Goal: Check status: Check status

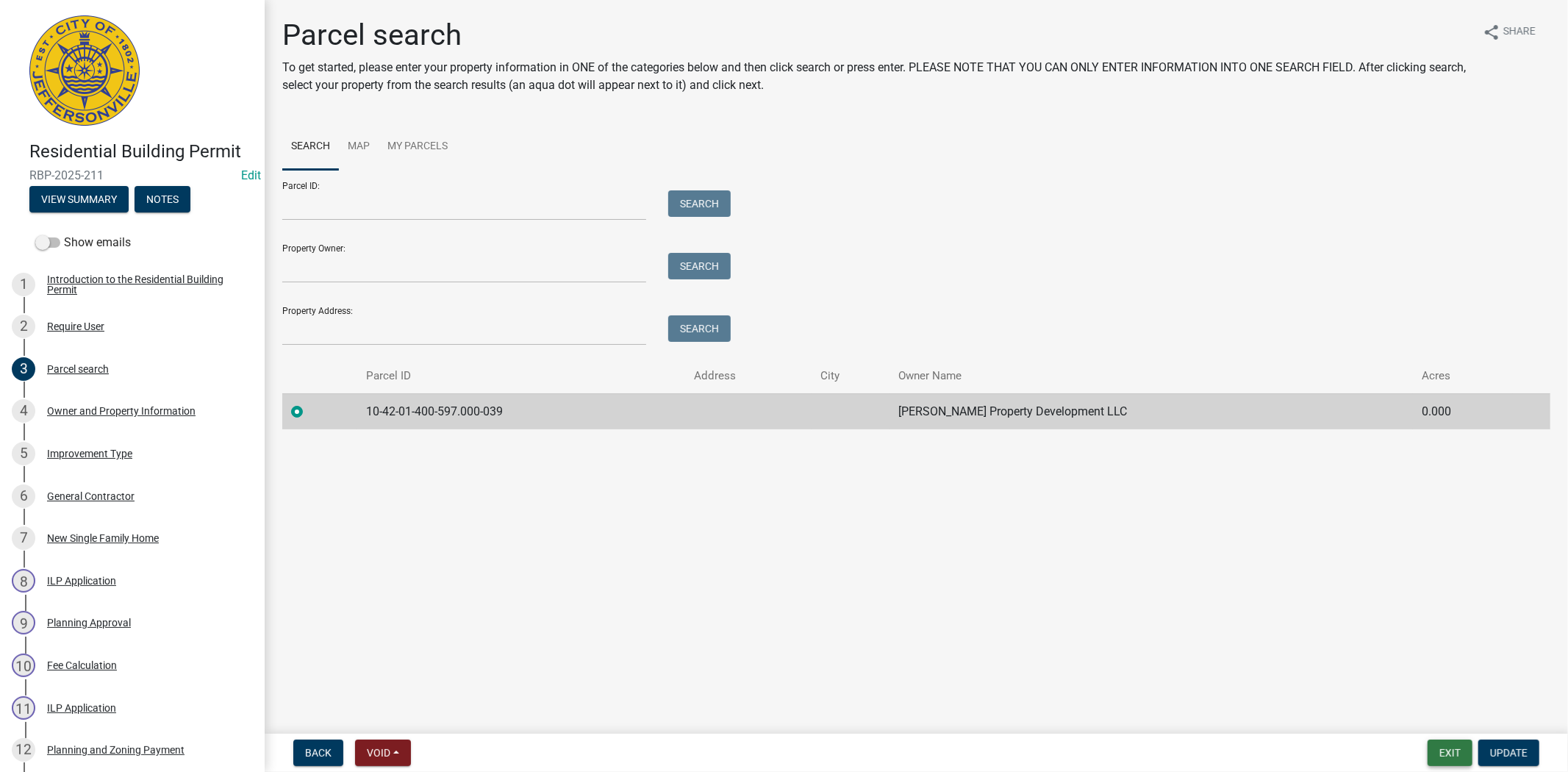
click at [1438, 747] on button "Exit" at bounding box center [1450, 753] width 45 height 27
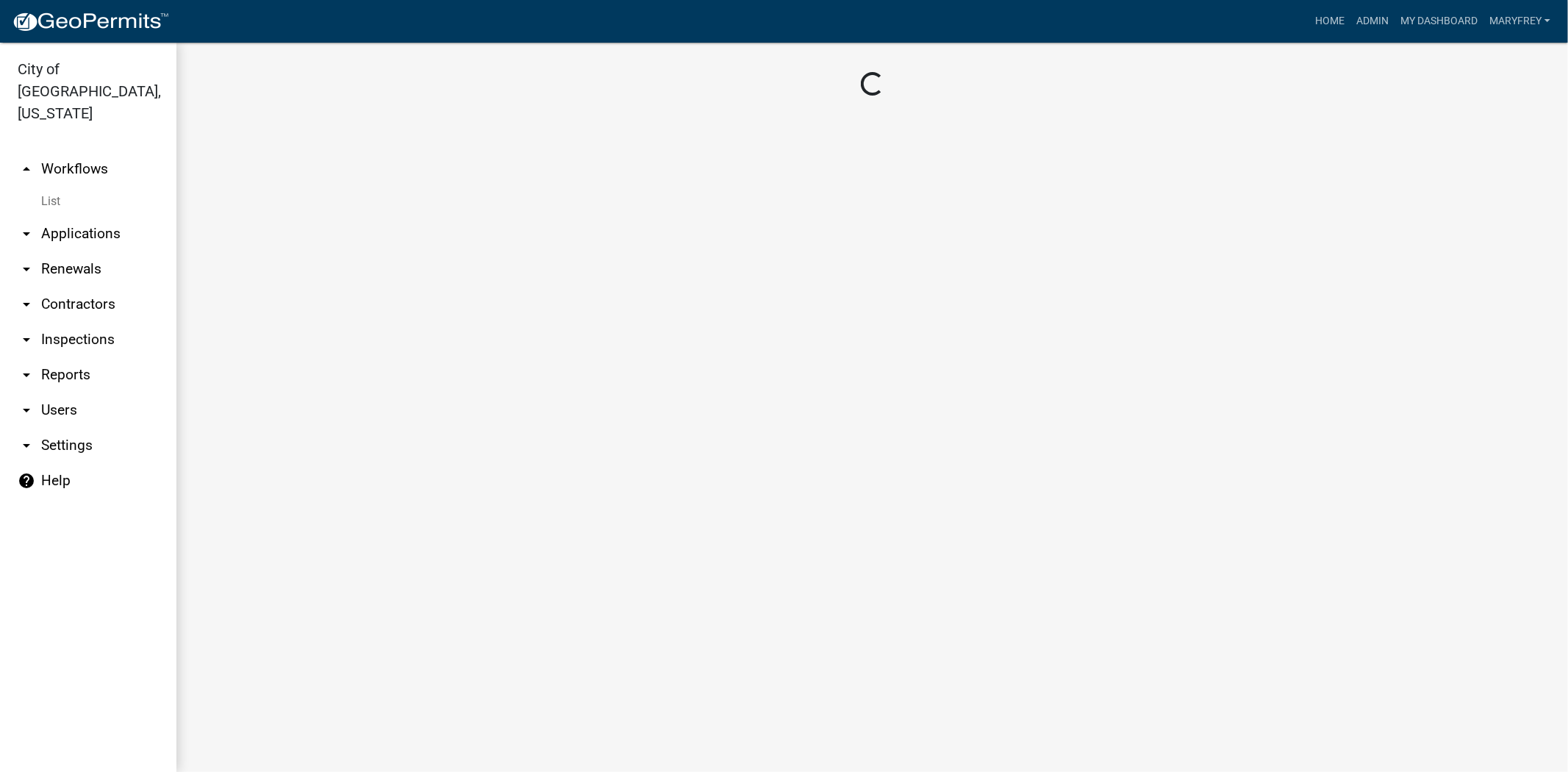
click at [74, 322] on link "arrow_drop_down Inspections" at bounding box center [88, 340] width 176 height 36
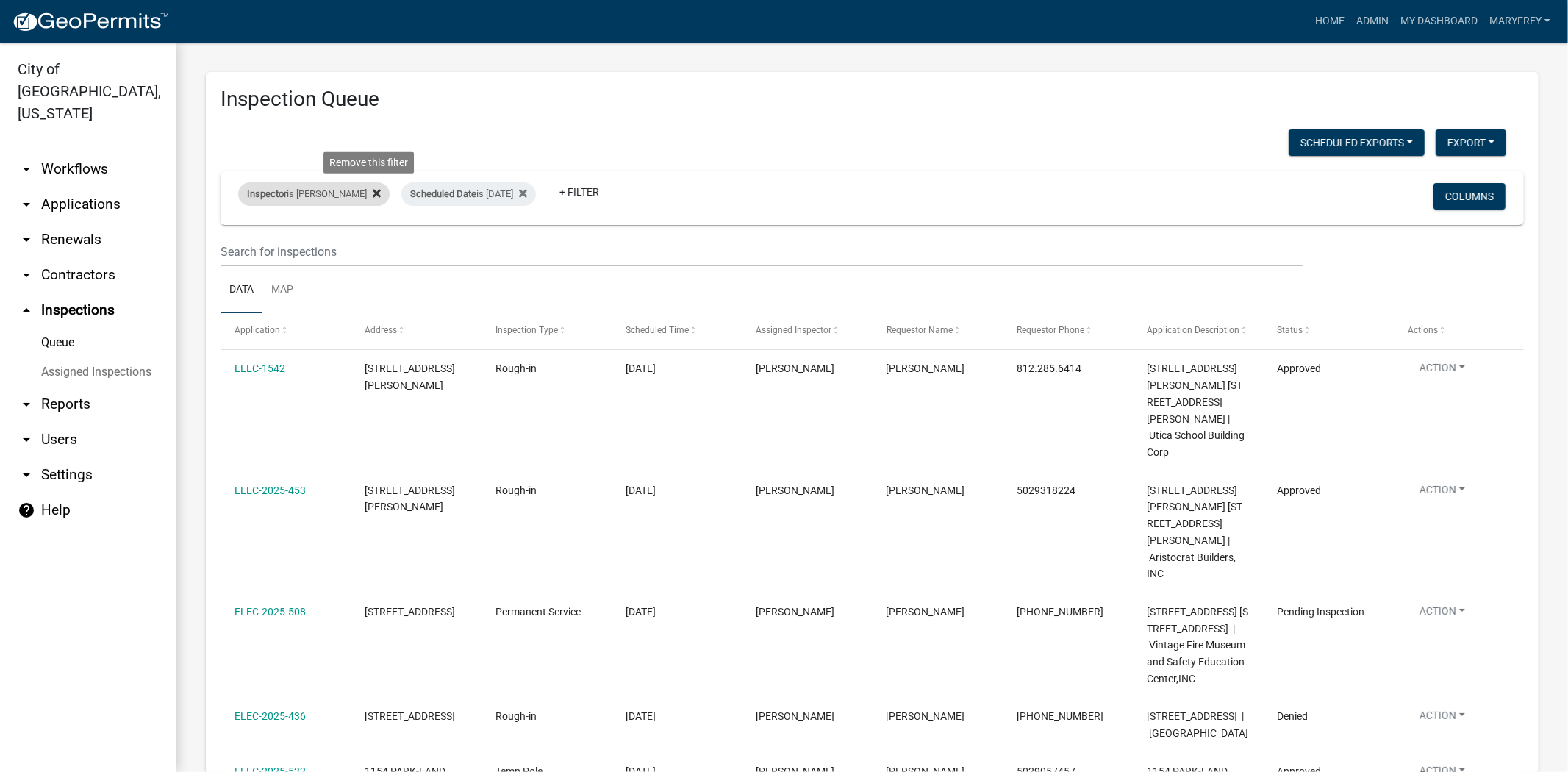
click at [372, 193] on icon at bounding box center [376, 192] width 8 height 8
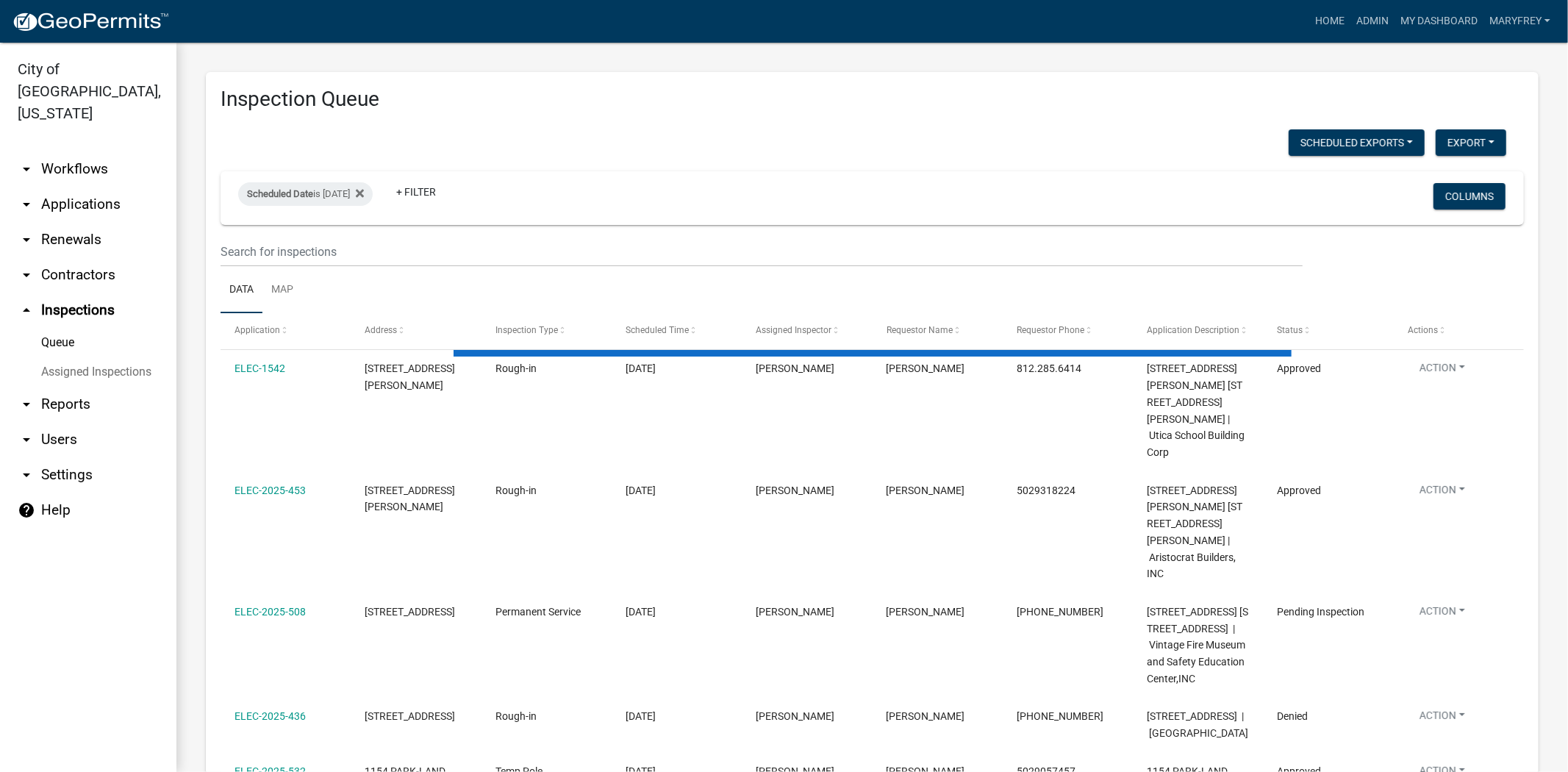
select select "3: 100"
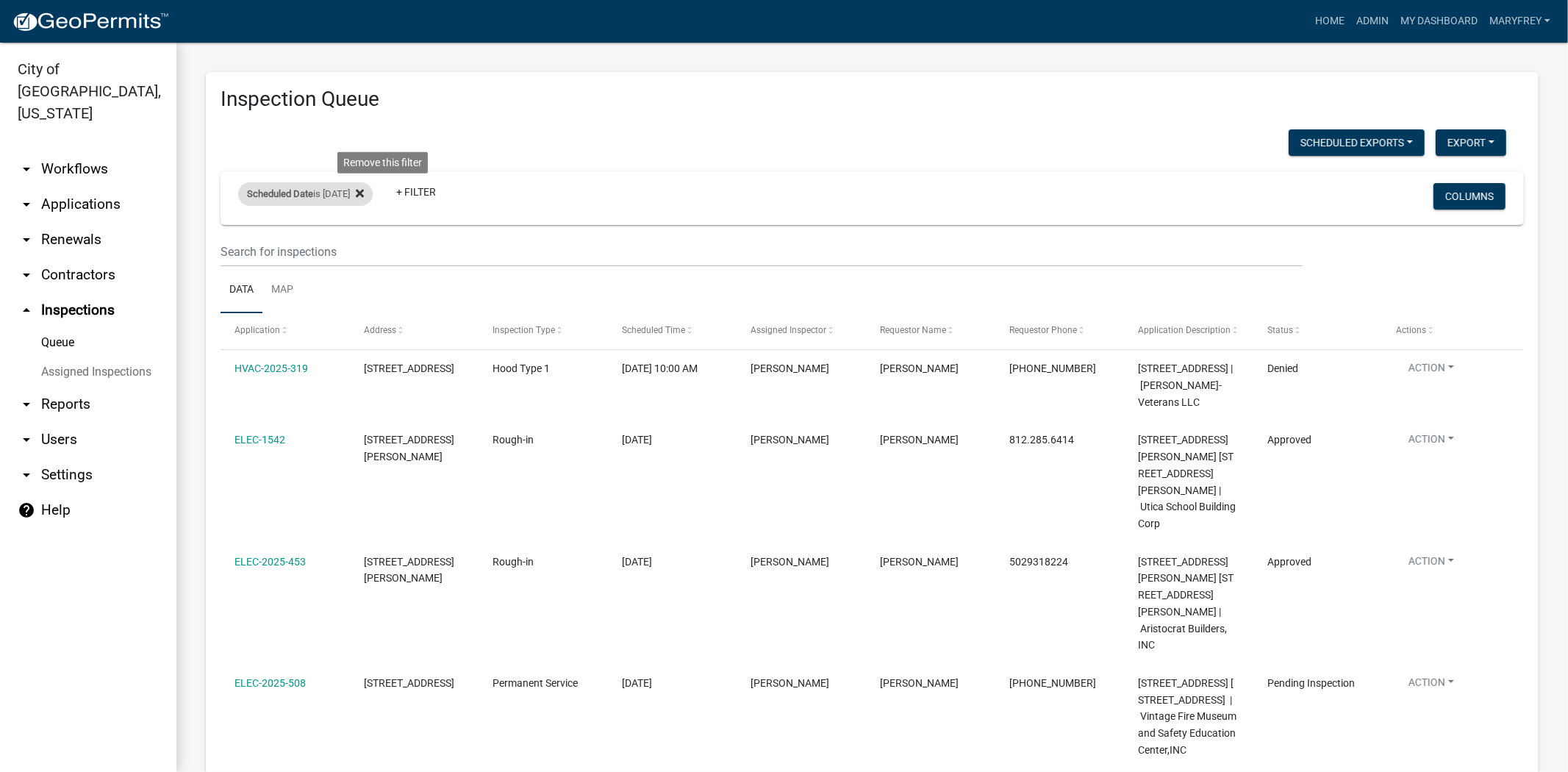
click at [364, 193] on icon at bounding box center [360, 193] width 8 height 12
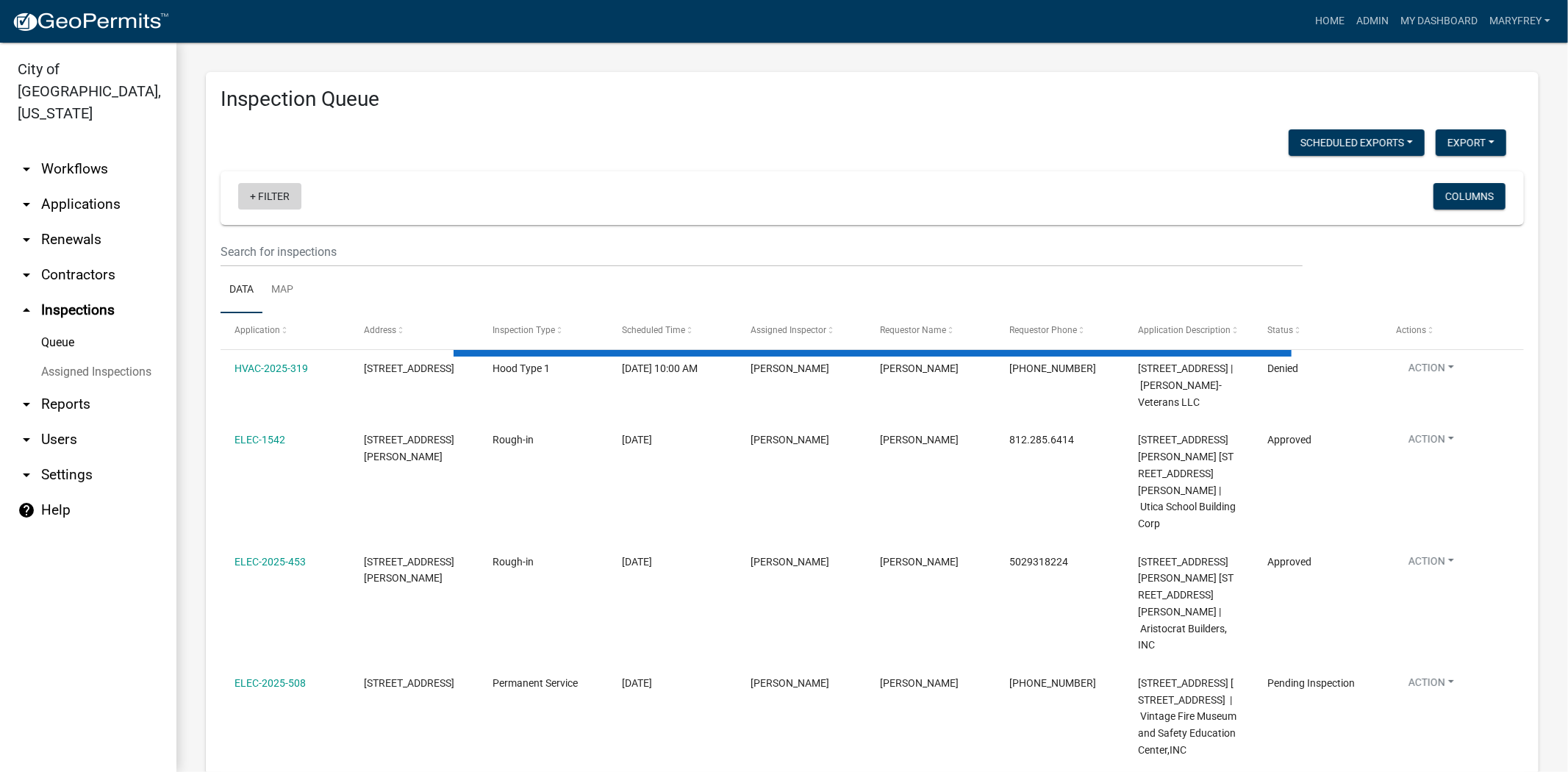
click at [254, 194] on link "+ Filter" at bounding box center [269, 196] width 63 height 27
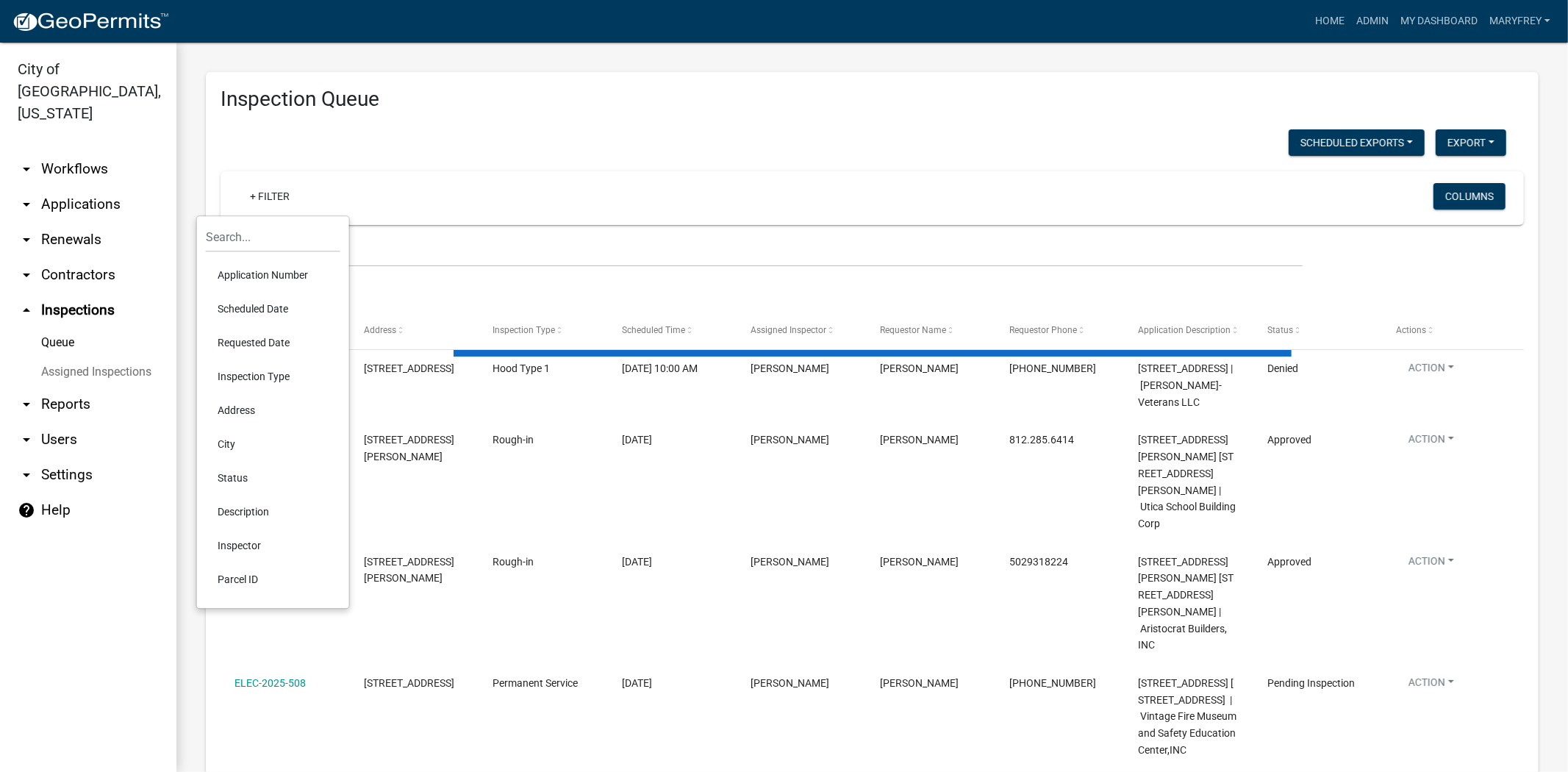
click at [255, 307] on li "Scheduled Date" at bounding box center [273, 309] width 135 height 34
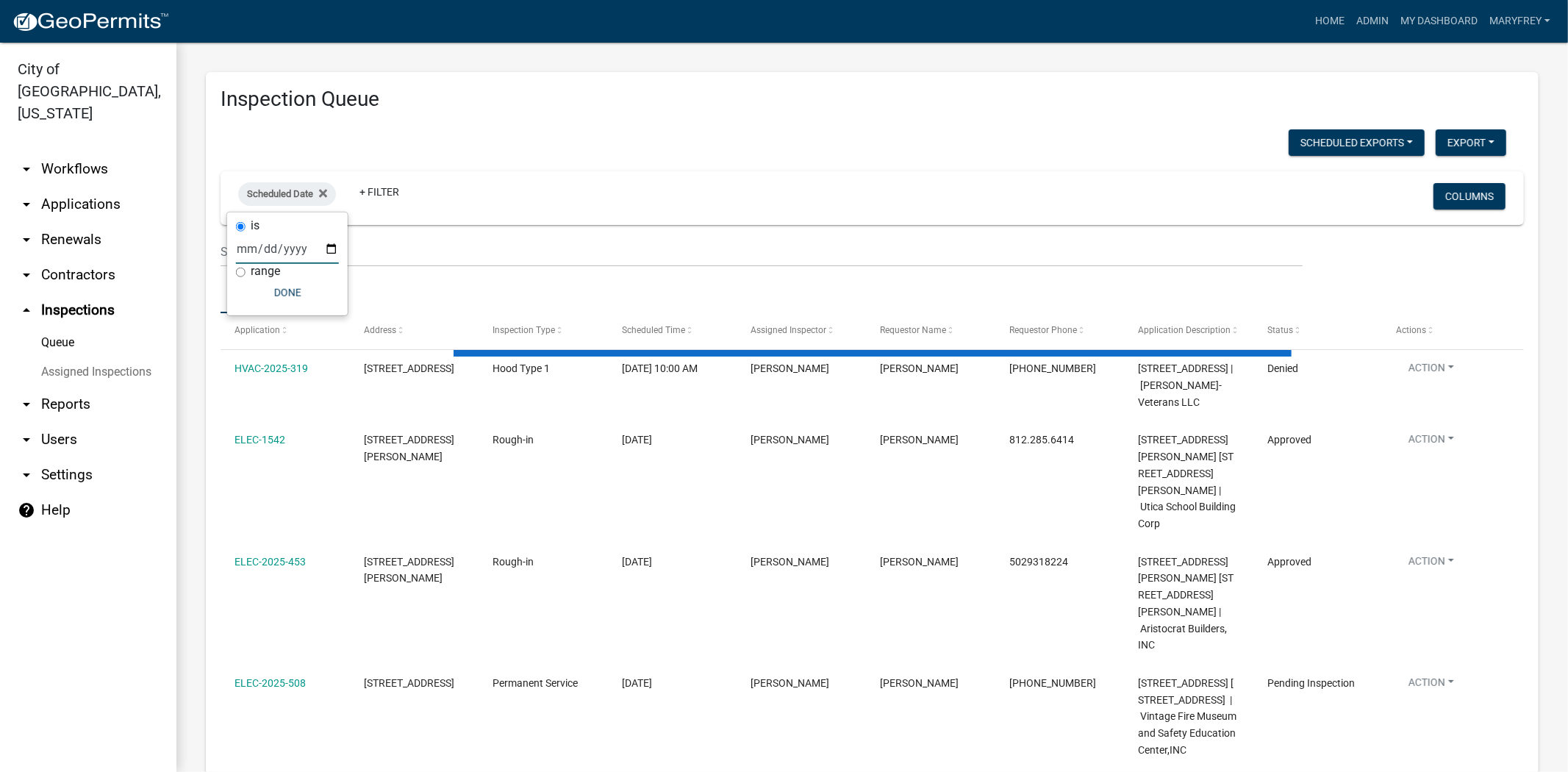
click at [329, 250] on input "date" at bounding box center [287, 249] width 103 height 30
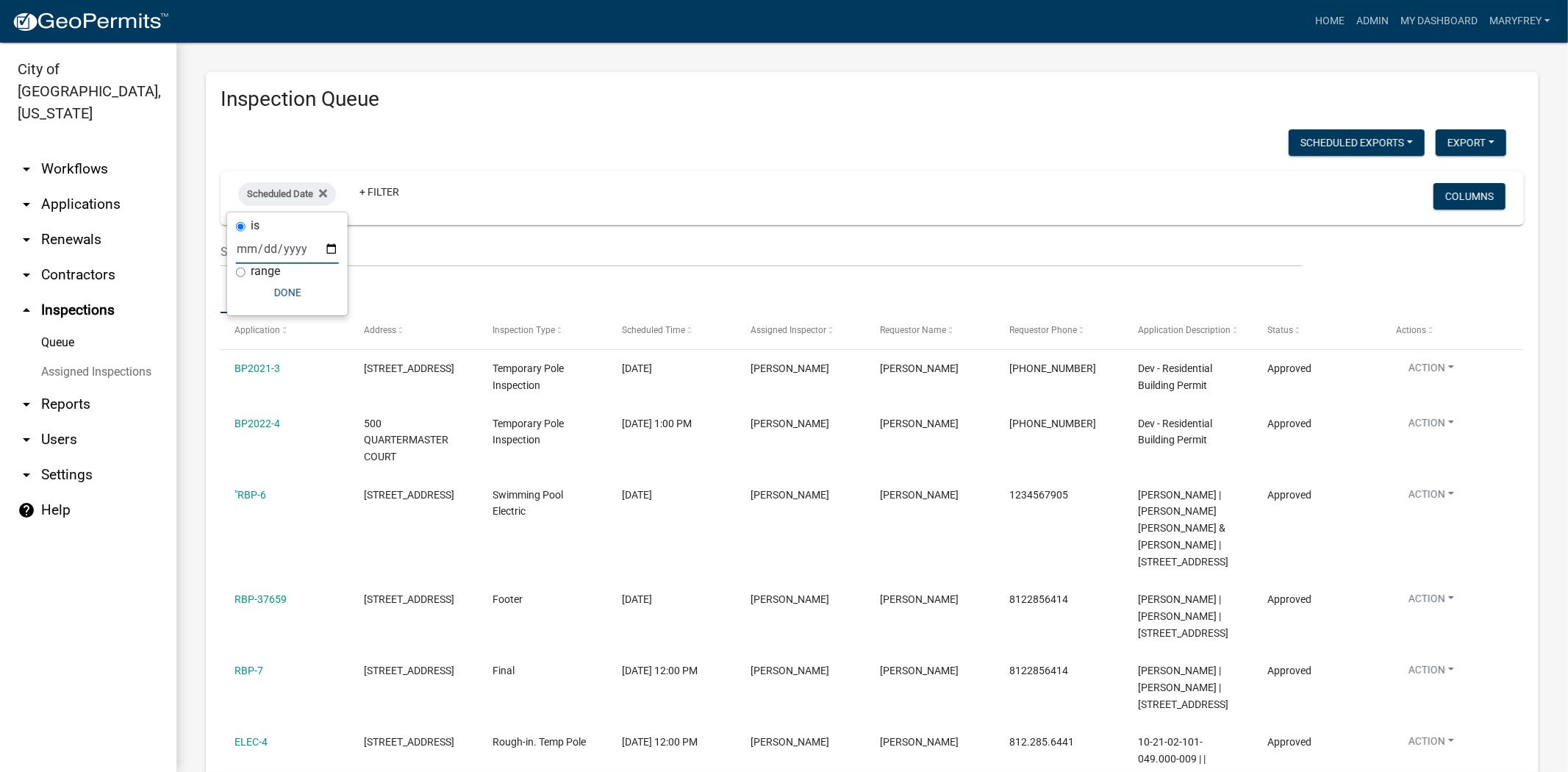
type input "[DATE]"
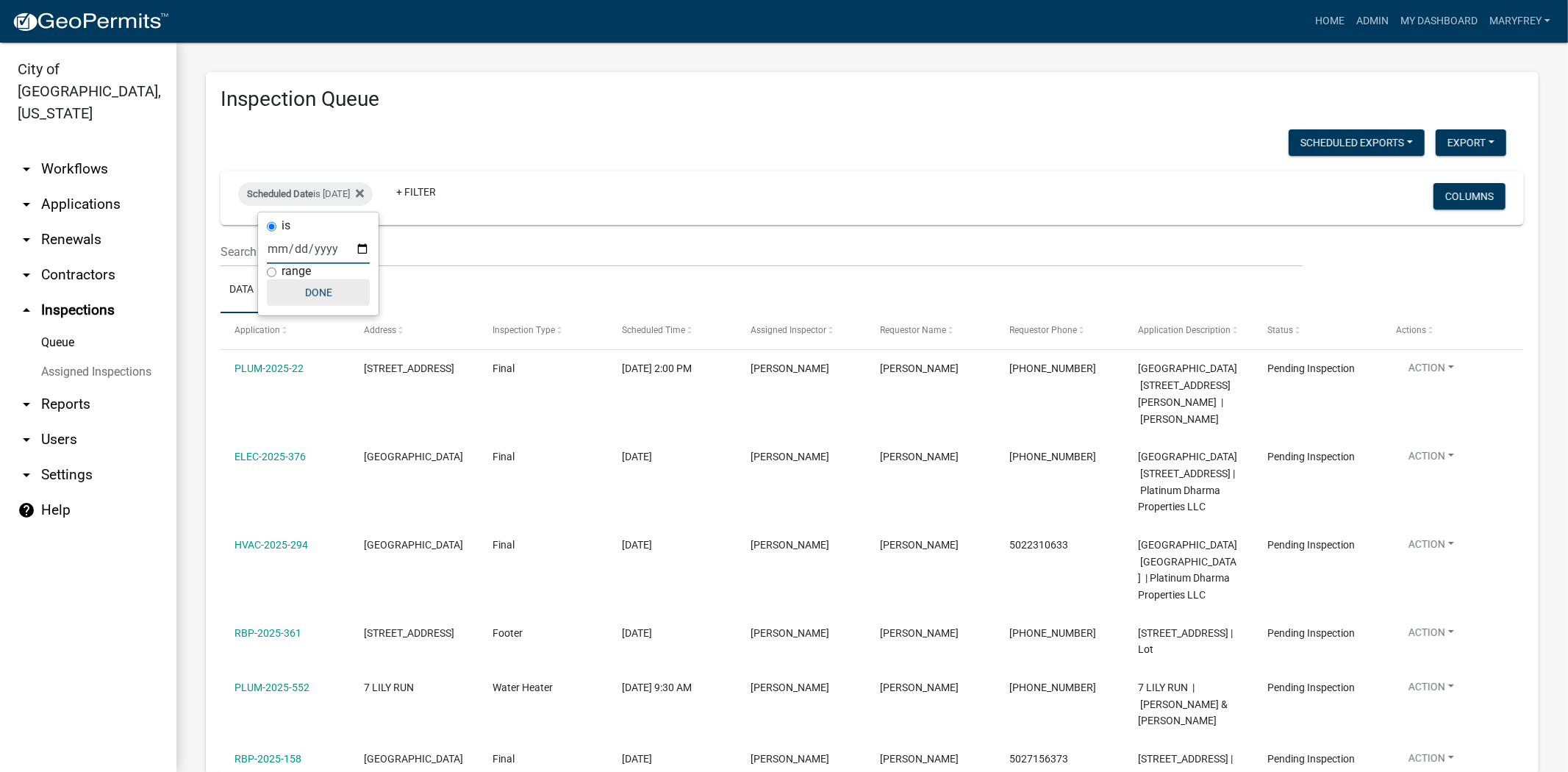
click at [322, 291] on button "Done" at bounding box center [318, 292] width 103 height 27
